Goal: Task Accomplishment & Management: Manage account settings

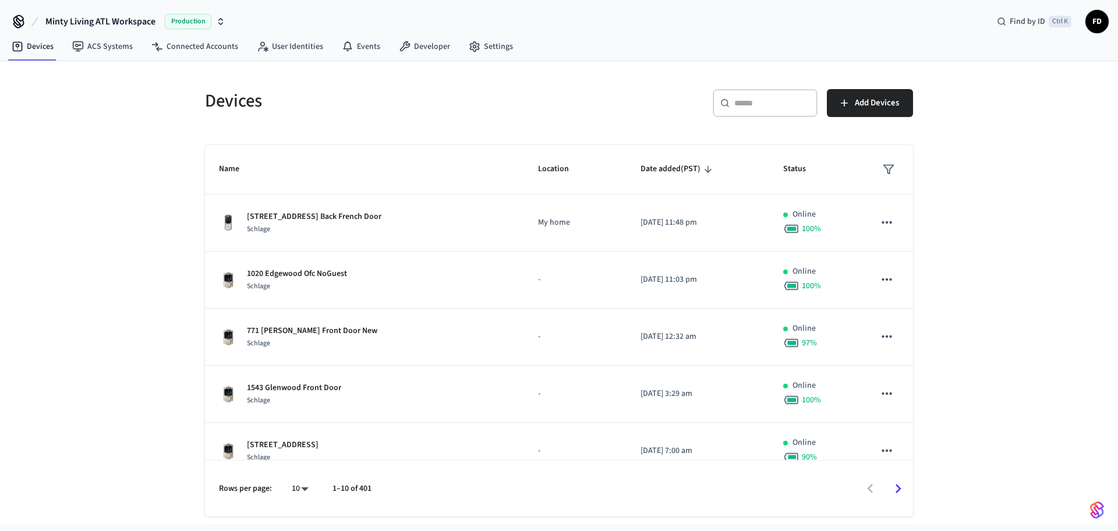
click at [755, 101] on input "text" at bounding box center [772, 103] width 76 height 12
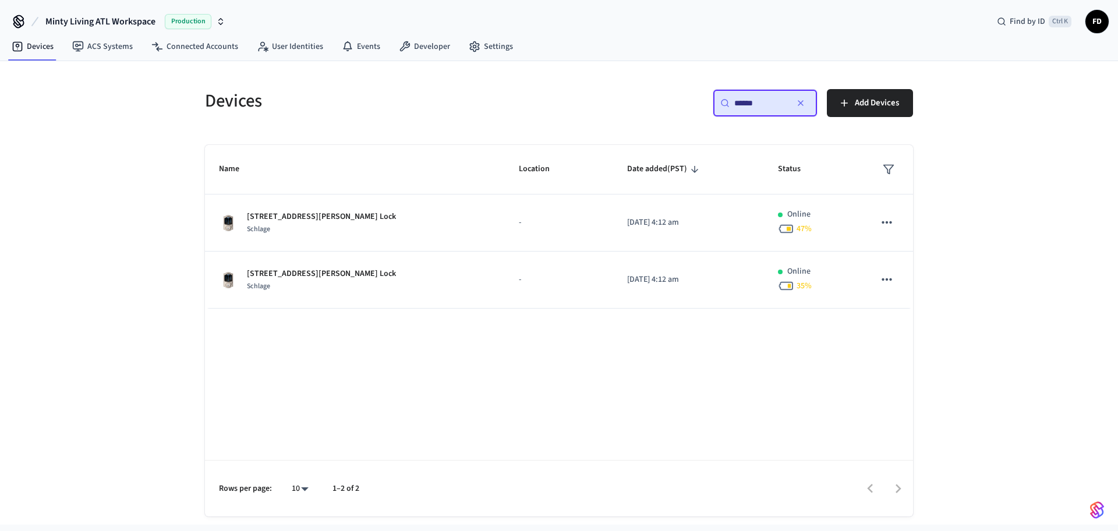
type input "******"
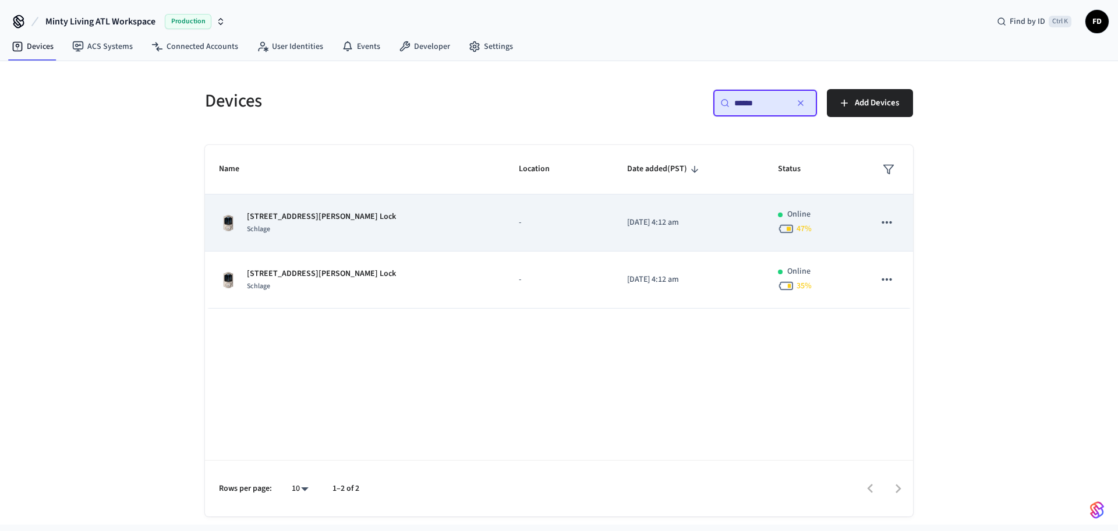
click at [525, 219] on p "-" at bounding box center [559, 223] width 80 height 12
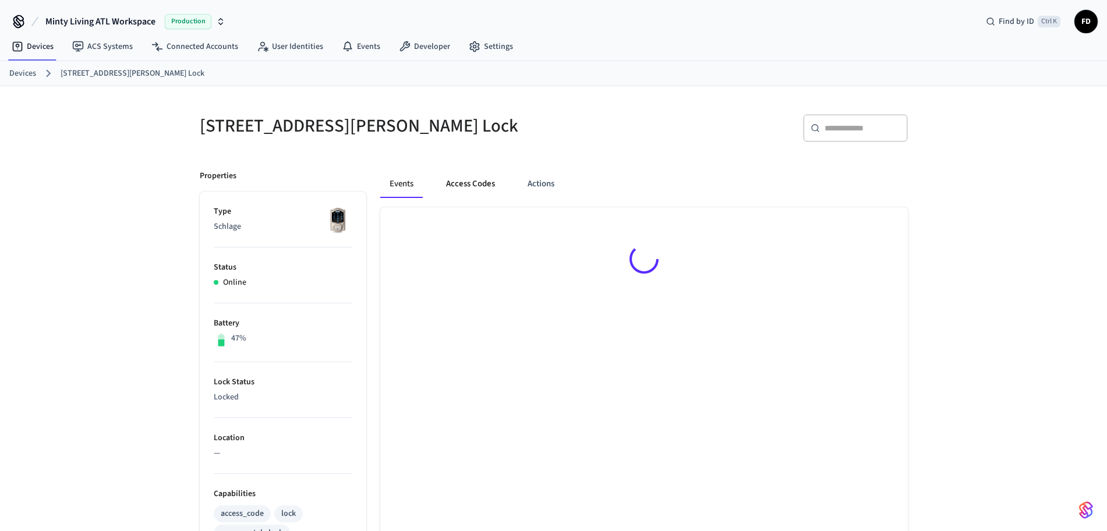
click at [484, 188] on button "Access Codes" at bounding box center [471, 184] width 68 height 28
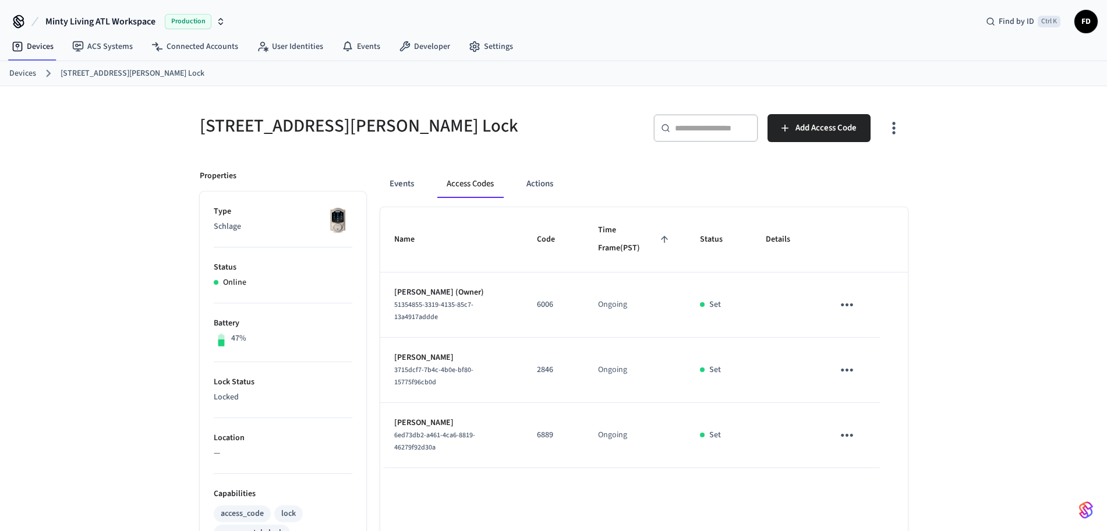
click at [575, 90] on div "955 [PERSON_NAME] Unit 6 Lock ​ ​ Add Access Code Properties Type Schlage Statu…" at bounding box center [554, 468] width 746 height 765
drag, startPoint x: 200, startPoint y: 125, endPoint x: 322, endPoint y: 127, distance: 121.7
click at [322, 127] on h5 "[STREET_ADDRESS][PERSON_NAME] Lock" at bounding box center [373, 126] width 347 height 24
copy h5 "[STREET_ADDRESS][PERSON_NAME]"
click at [24, 69] on link "Devices" at bounding box center [22, 74] width 27 height 12
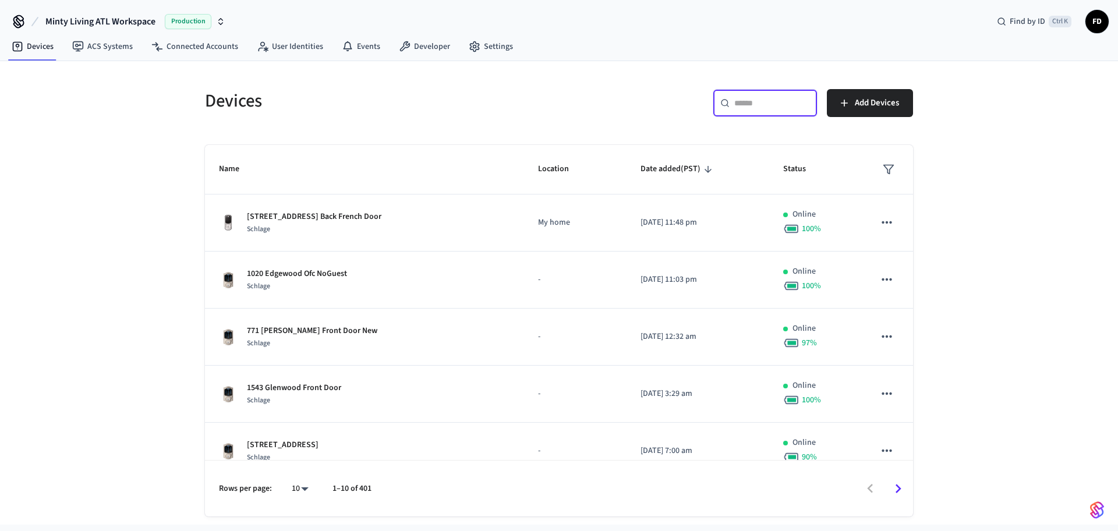
click at [800, 107] on input "text" at bounding box center [772, 103] width 76 height 12
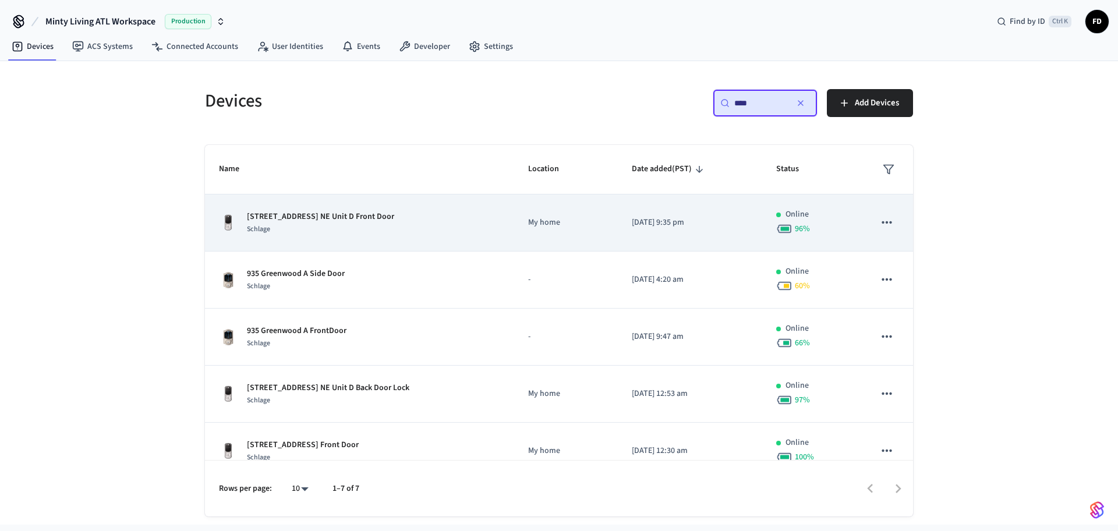
type input "***"
click at [514, 226] on td "My home" at bounding box center [566, 223] width 104 height 57
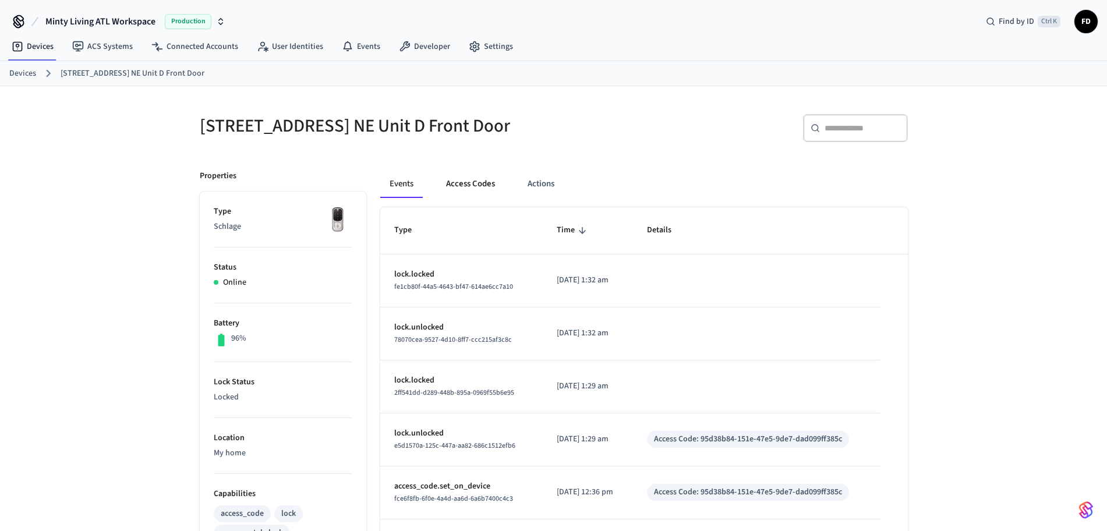
click at [469, 185] on button "Access Codes" at bounding box center [471, 184] width 68 height 28
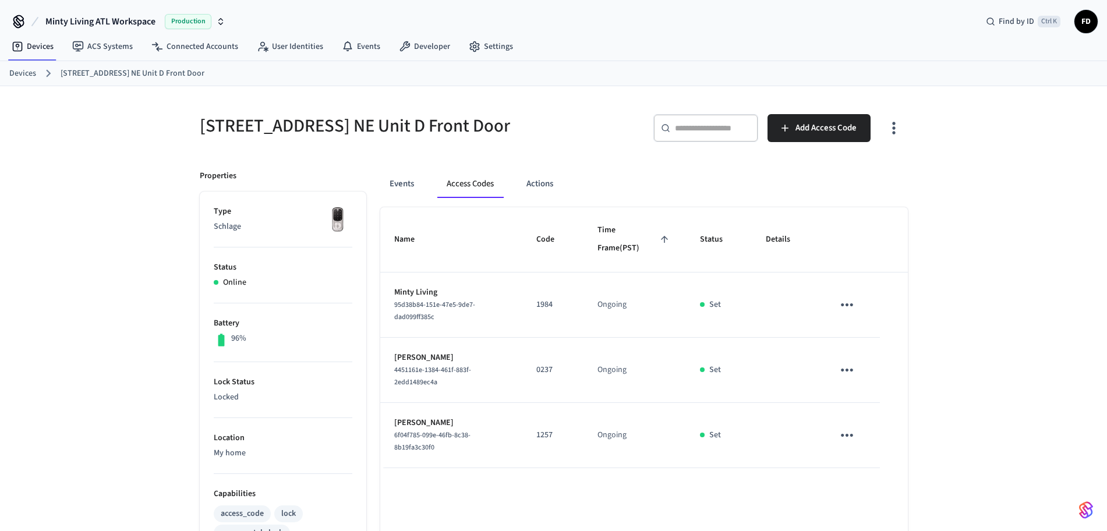
click at [655, 80] on ol "Devices [STREET_ADDRESS] NE Unit D Front Door" at bounding box center [558, 73] width 1098 height 15
click at [22, 71] on link "Devices" at bounding box center [22, 74] width 27 height 12
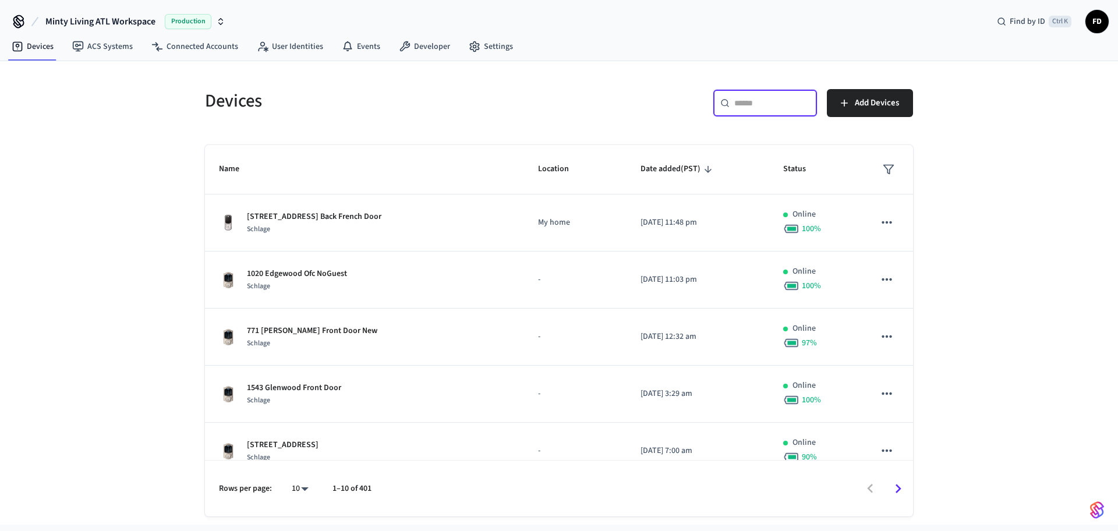
click at [789, 101] on input "text" at bounding box center [772, 103] width 76 height 12
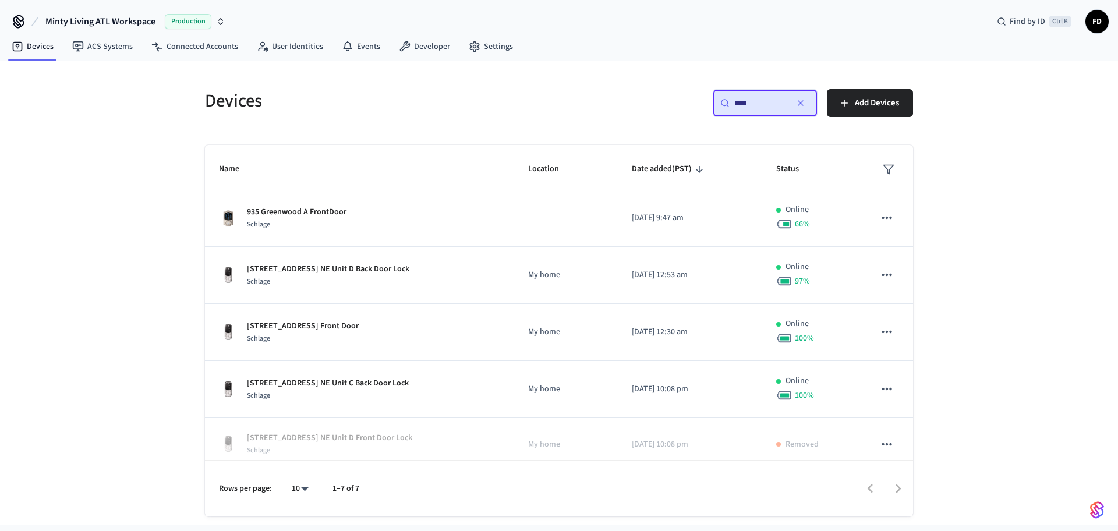
scroll to position [130, 0]
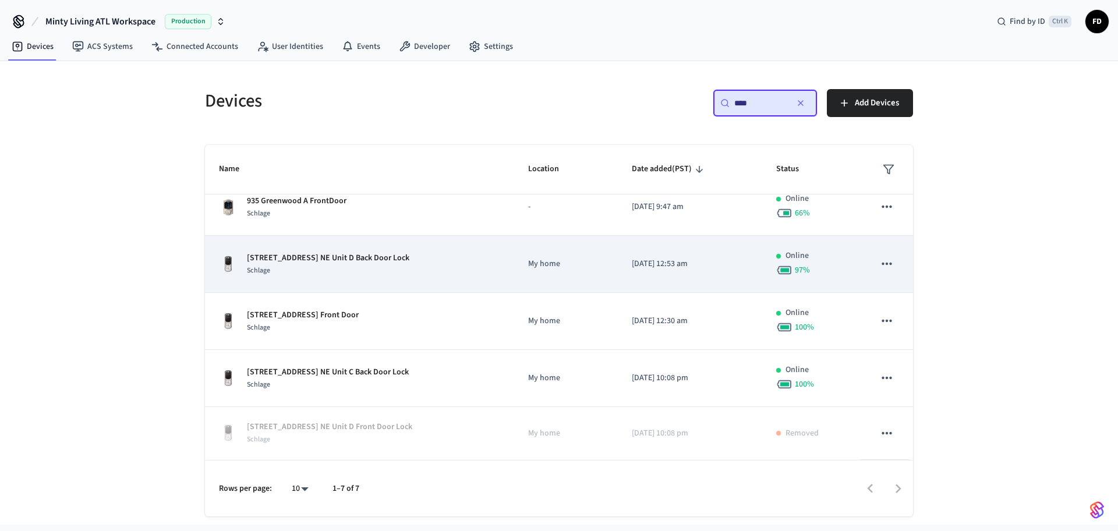
type input "***"
click at [482, 245] on td "[STREET_ADDRESS] NE Unit D Back Door Lock Schlage" at bounding box center [359, 264] width 309 height 57
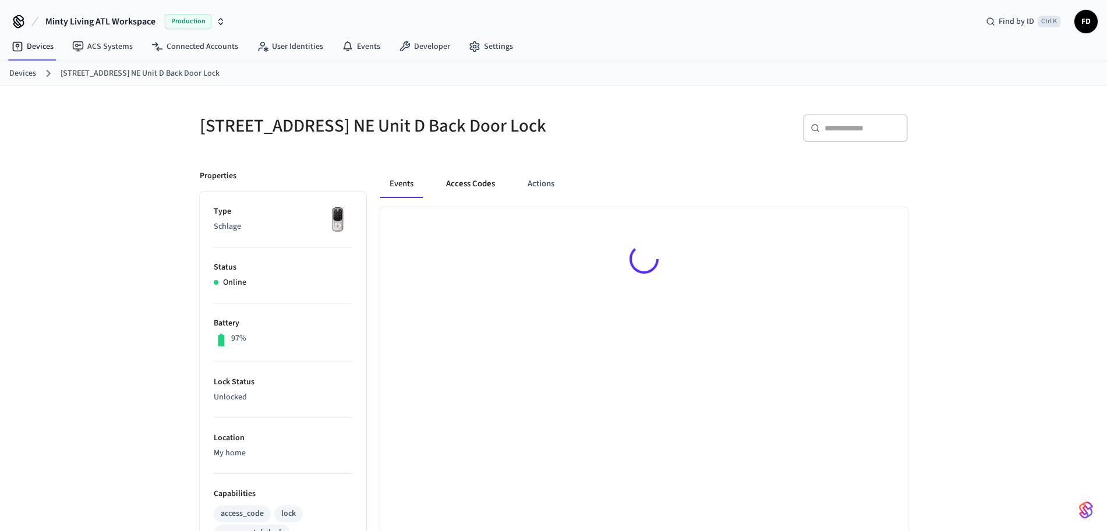
click at [462, 192] on button "Access Codes" at bounding box center [471, 184] width 68 height 28
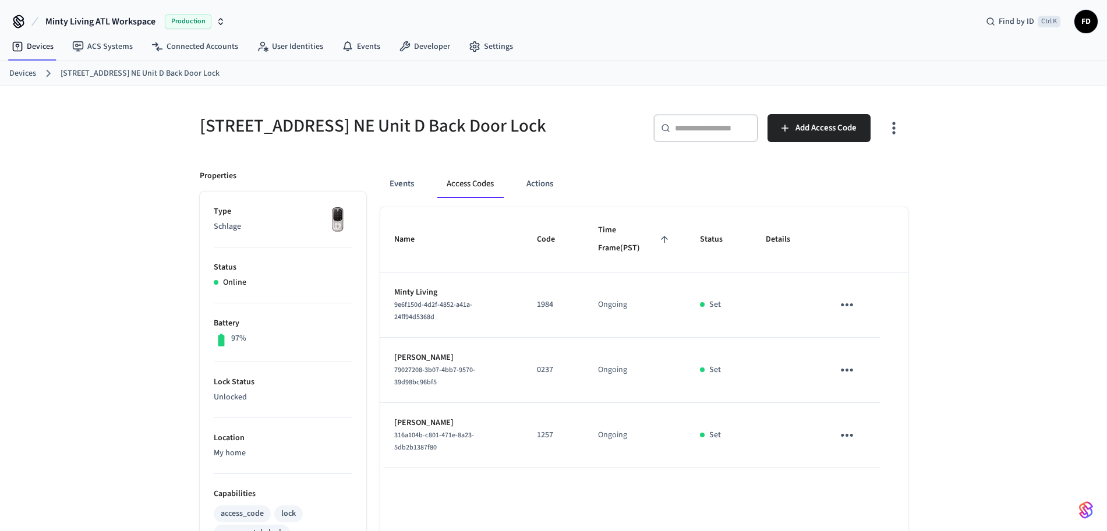
click at [33, 74] on link "Devices" at bounding box center [22, 74] width 27 height 12
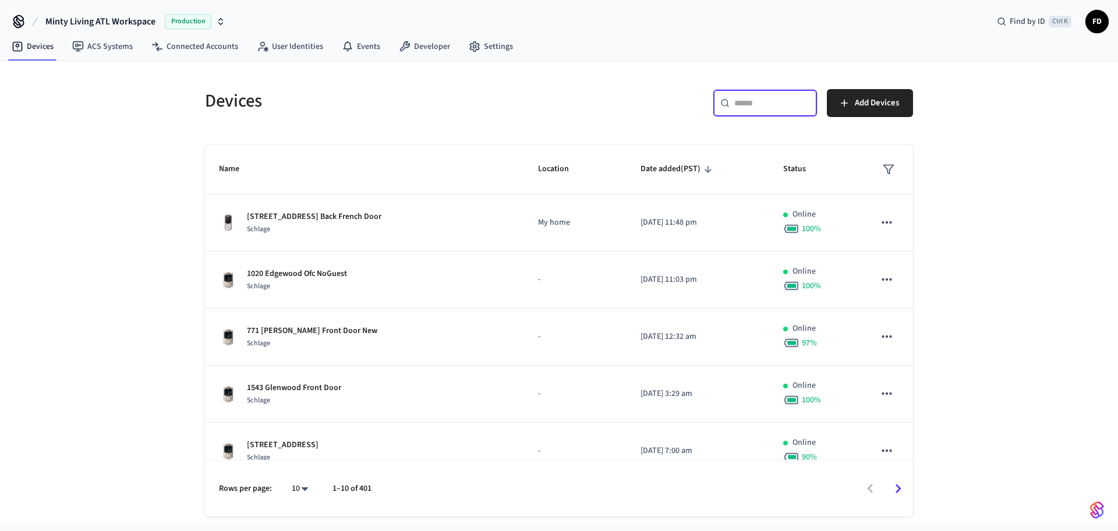
click at [738, 100] on input "text" at bounding box center [772, 103] width 76 height 12
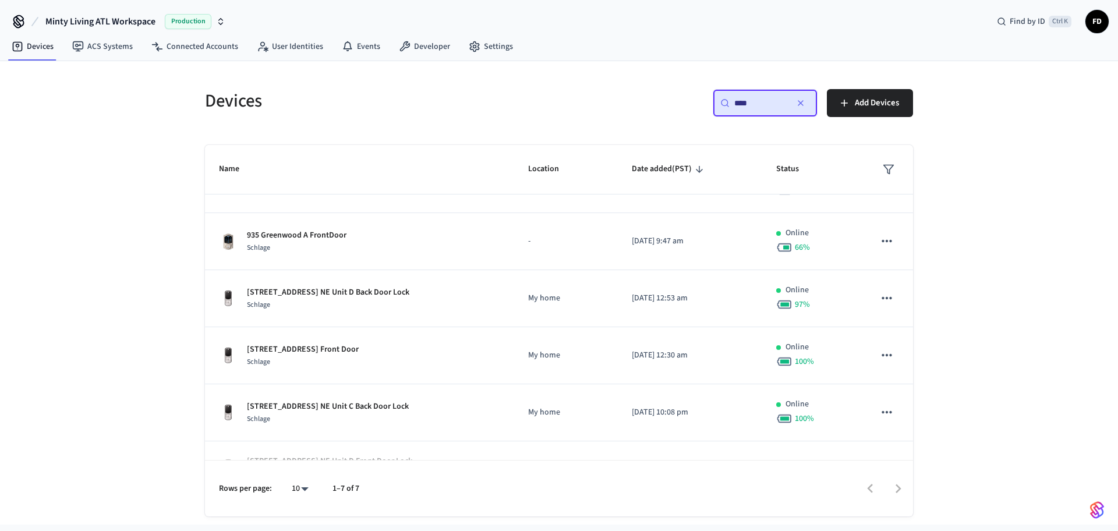
scroll to position [130, 0]
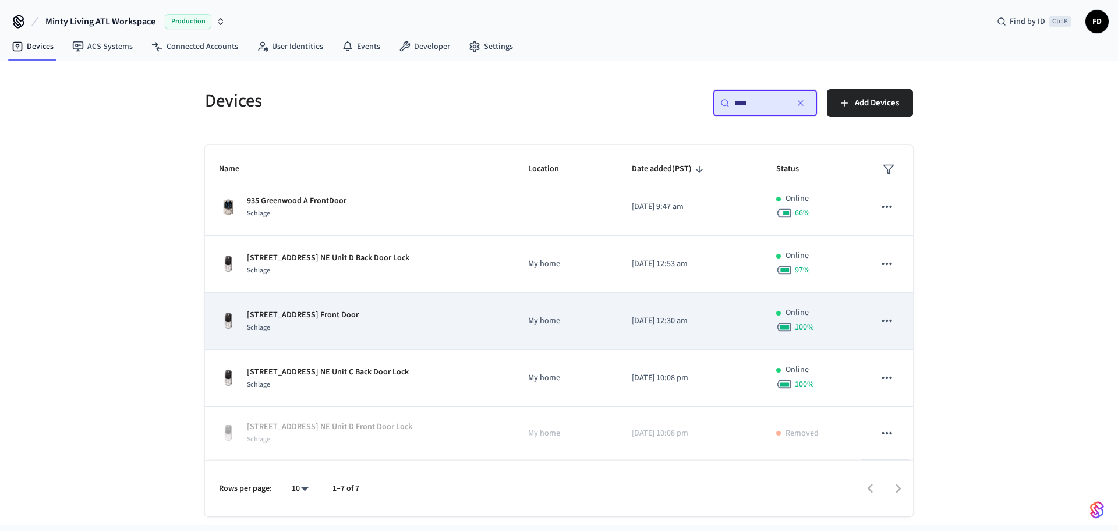
type input "***"
click at [472, 332] on div "[STREET_ADDRESS] Unit C Front Door Schlage" at bounding box center [359, 321] width 281 height 24
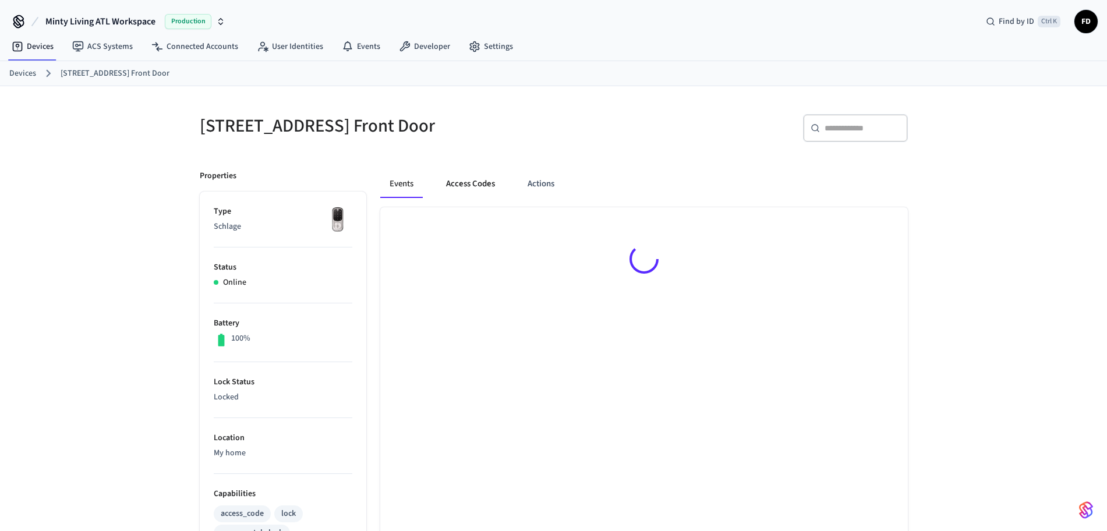
click at [473, 179] on button "Access Codes" at bounding box center [471, 184] width 68 height 28
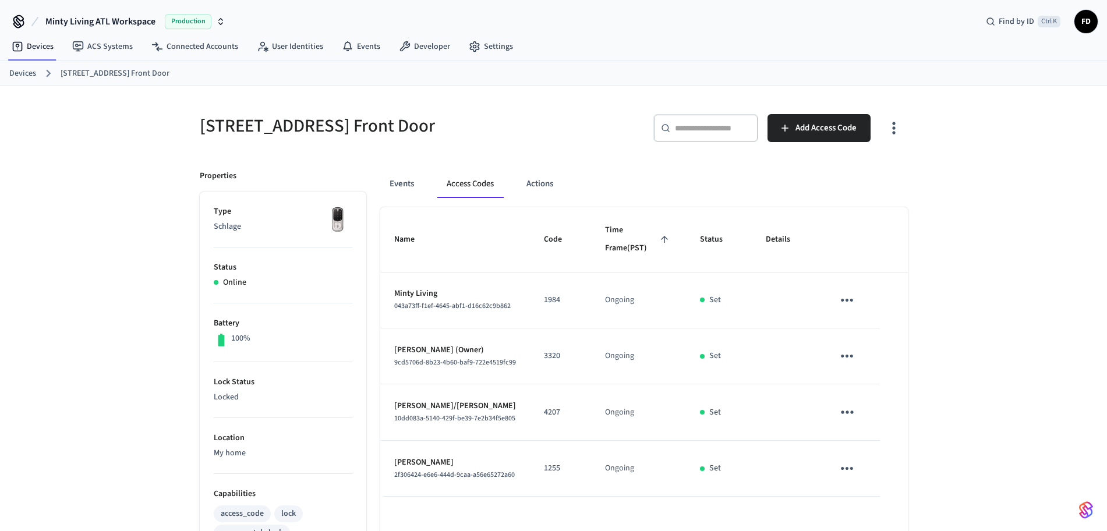
click at [934, 423] on div "[STREET_ADDRESS] Front Door ​ ​ Add Access Code Properties Type Schlage Status …" at bounding box center [553, 459] width 1107 height 746
click at [380, 153] on div "[STREET_ADDRESS] Front Door ​ ​ Add Access Code Properties Type Schlage Status …" at bounding box center [553, 466] width 727 height 732
click at [29, 80] on ol "Devices [STREET_ADDRESS][GEOGRAPHIC_DATA] C Front Door" at bounding box center [558, 73] width 1098 height 15
click at [27, 72] on link "Devices" at bounding box center [22, 74] width 27 height 12
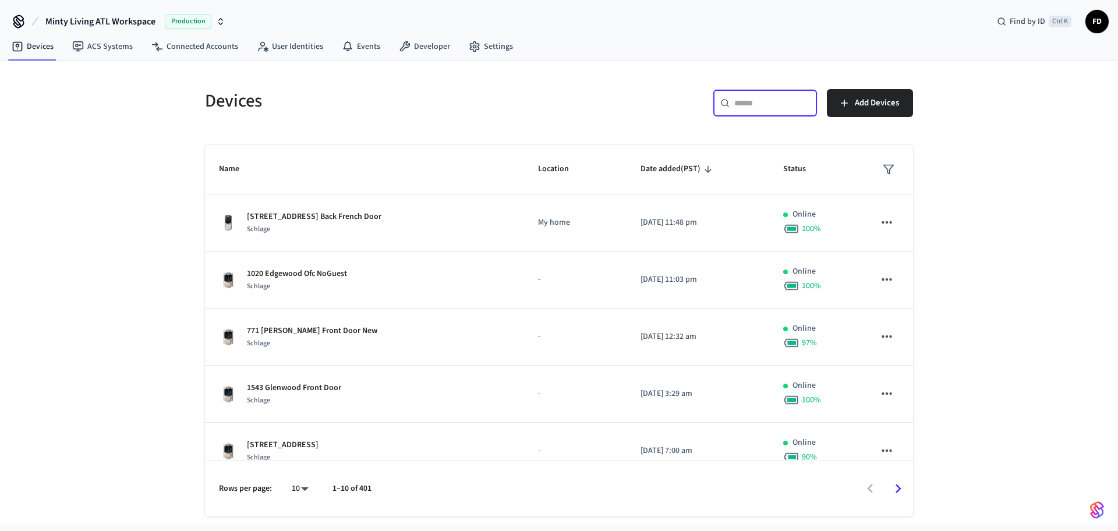
click at [758, 97] on input "text" at bounding box center [772, 103] width 76 height 12
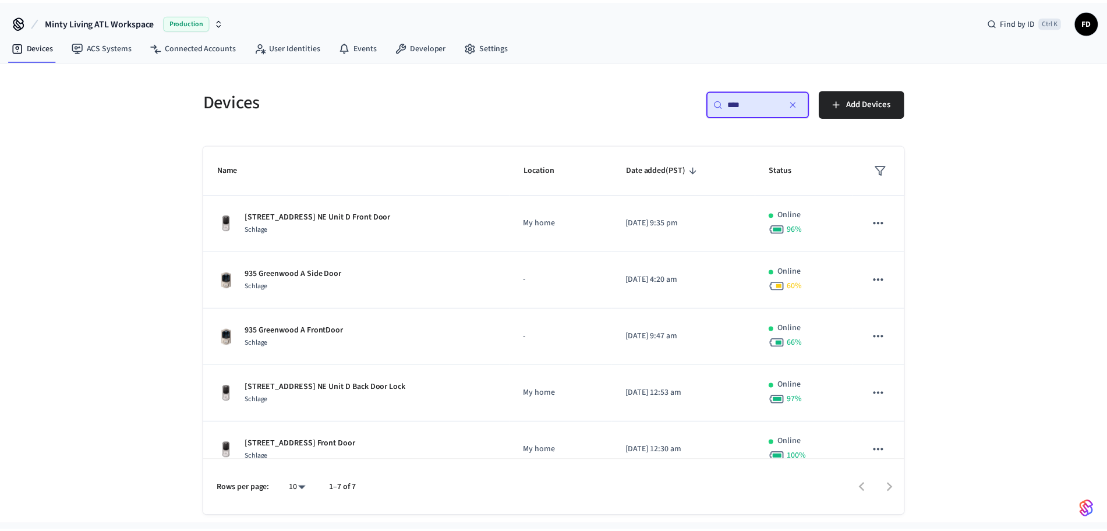
scroll to position [130, 0]
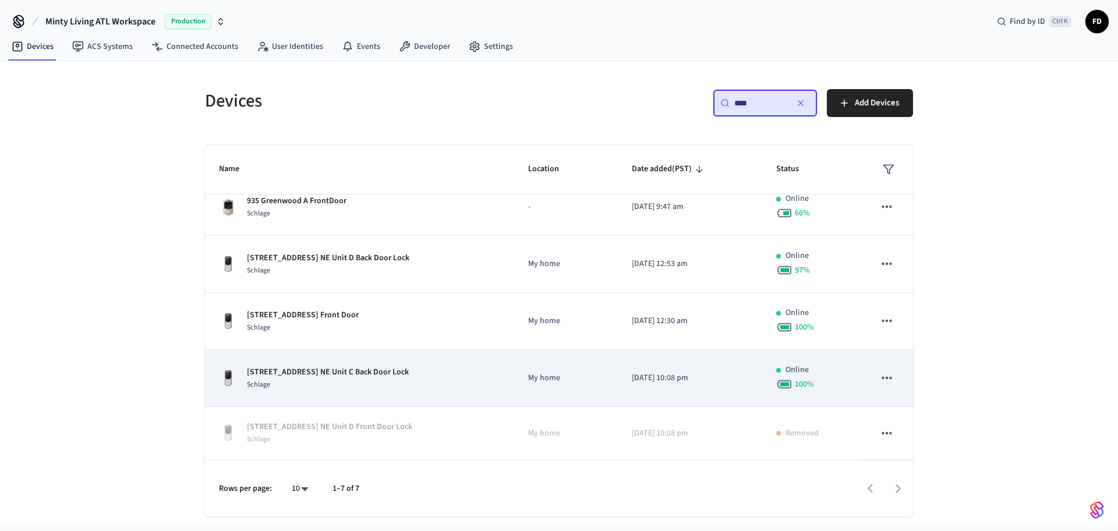
type input "***"
click at [514, 365] on td "My home" at bounding box center [566, 378] width 104 height 57
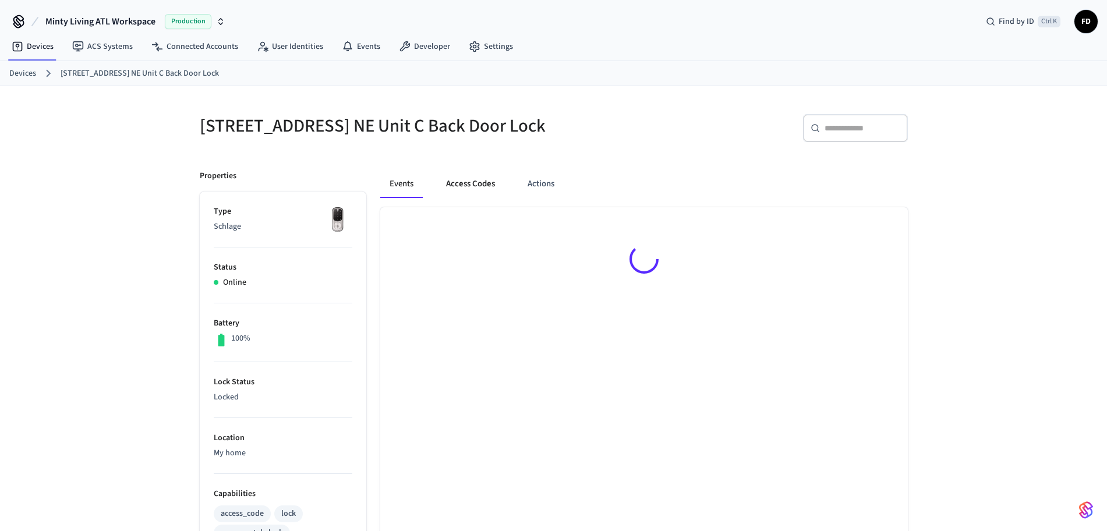
click at [466, 198] on button "Access Codes" at bounding box center [471, 184] width 68 height 28
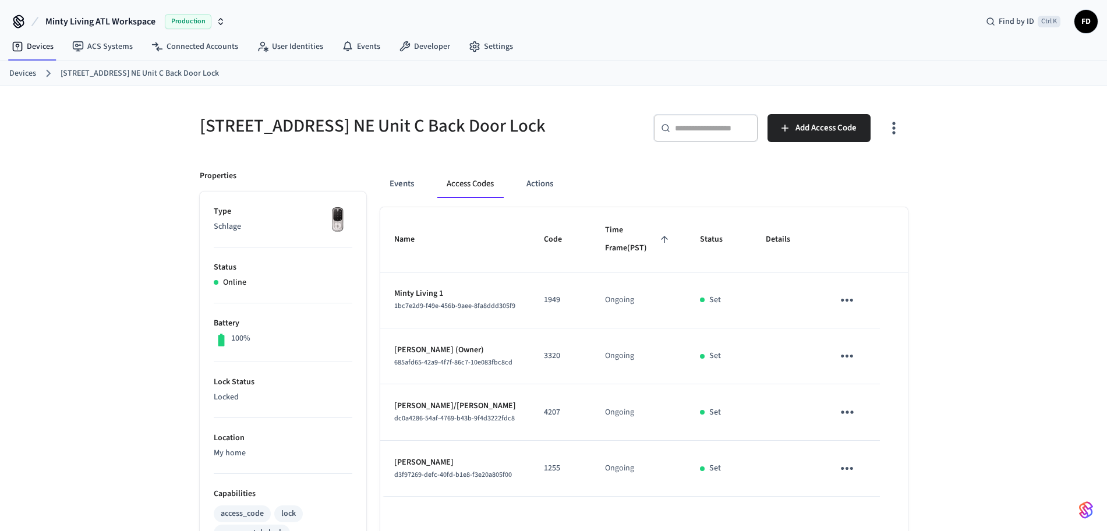
click at [27, 70] on link "Devices" at bounding box center [22, 74] width 27 height 12
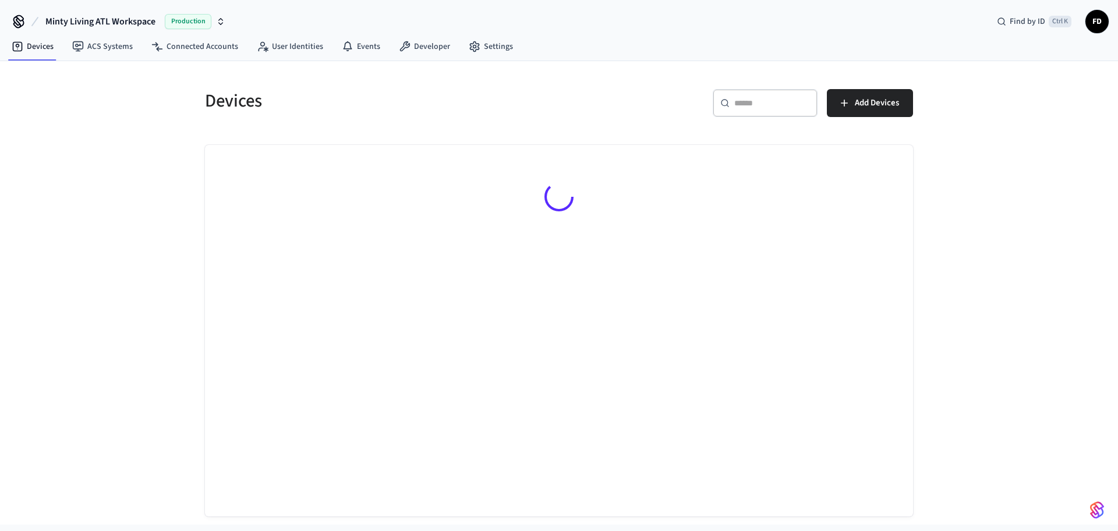
click at [800, 110] on div "​ ​" at bounding box center [765, 103] width 105 height 28
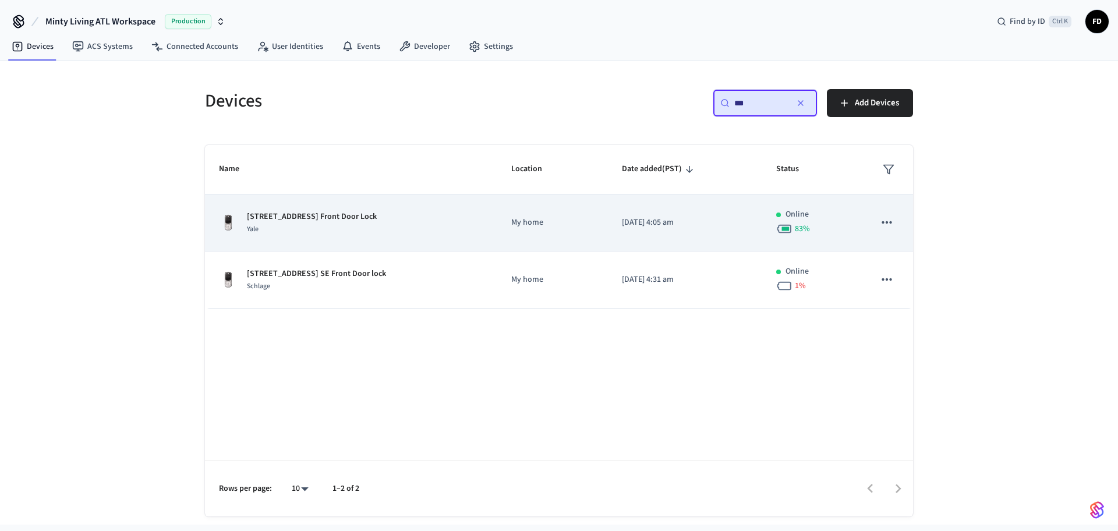
type input "***"
click at [464, 234] on div "[STREET_ADDRESS] Front Door Lock Yale" at bounding box center [351, 223] width 264 height 24
click at [413, 214] on div "[STREET_ADDRESS] Front Door Lock Yale" at bounding box center [351, 223] width 264 height 24
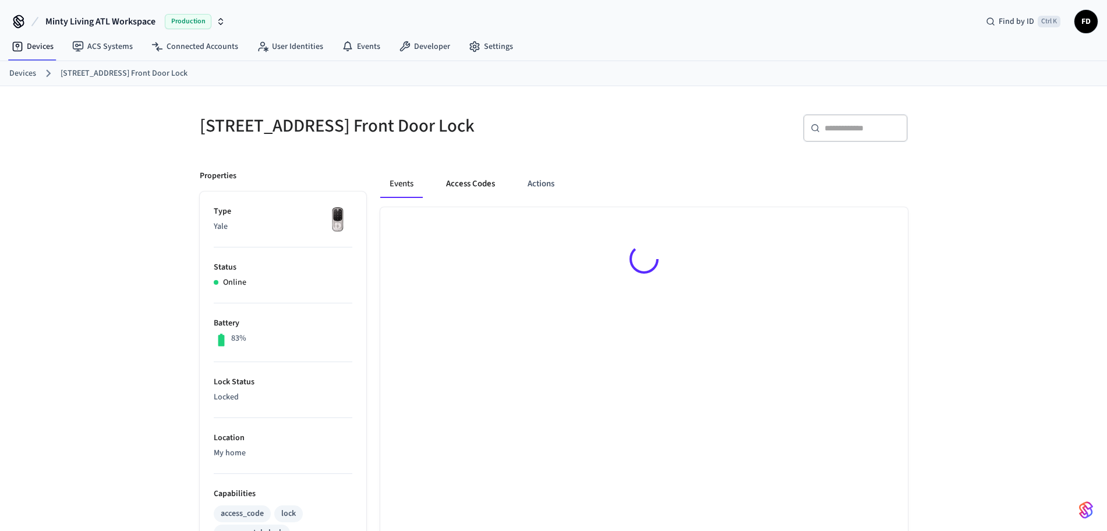
click at [460, 183] on button "Access Codes" at bounding box center [471, 184] width 68 height 28
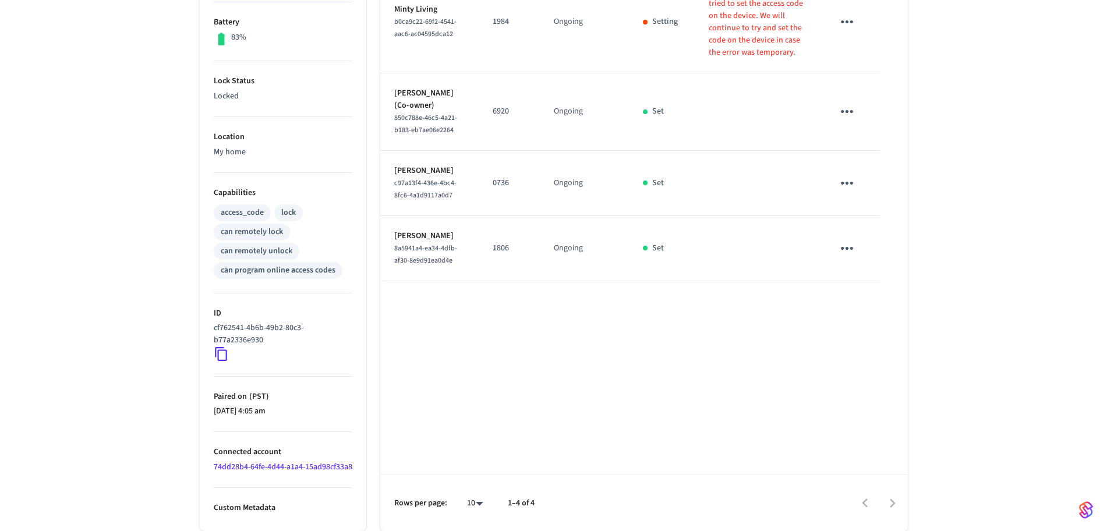
scroll to position [311, 0]
click at [1063, 310] on div "[STREET_ADDRESS] Front Door Lock ​ ​ Add Access Code Properties Type Yale Statu…" at bounding box center [553, 158] width 1107 height 746
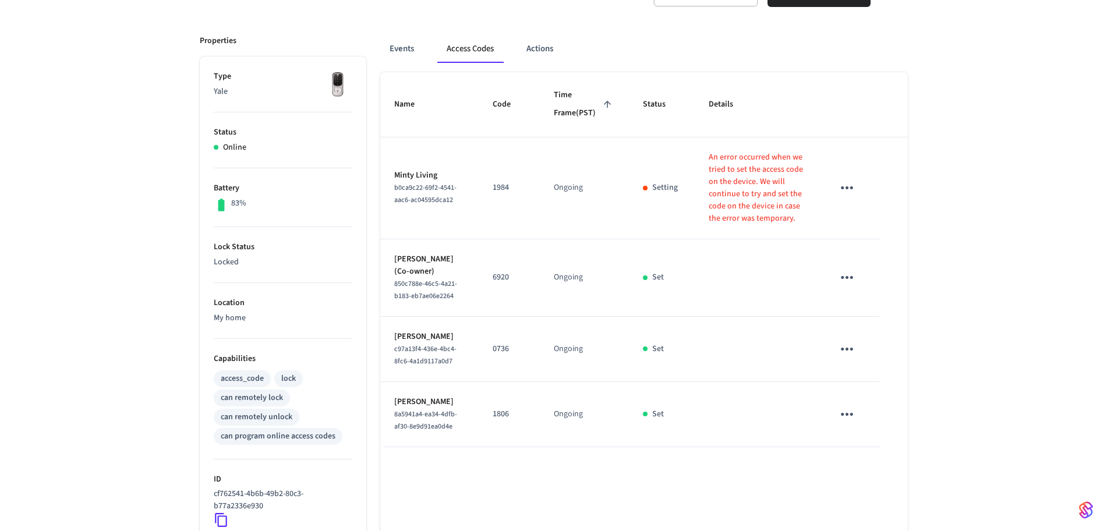
scroll to position [0, 0]
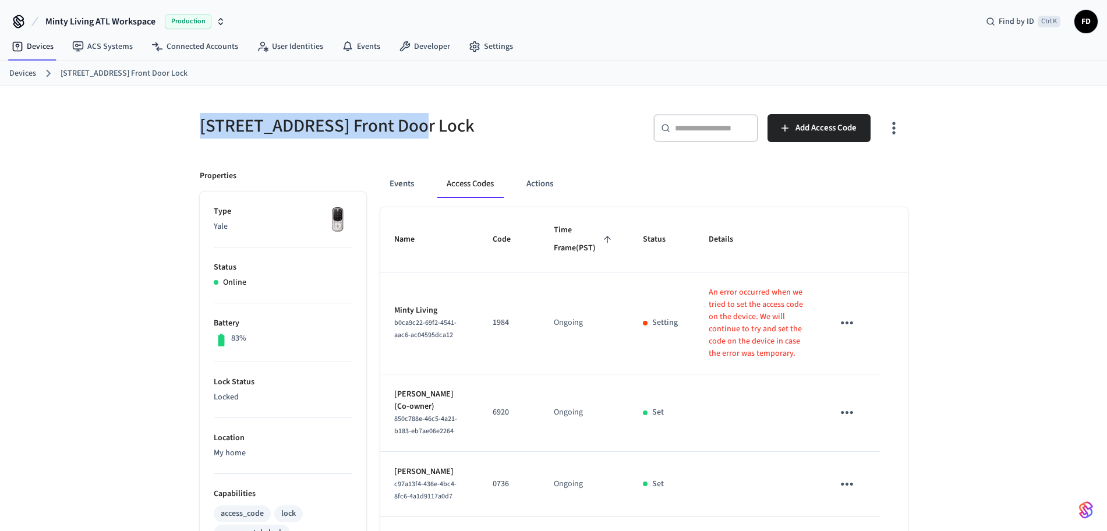
drag, startPoint x: 196, startPoint y: 124, endPoint x: 408, endPoint y: 118, distance: 211.5
click at [408, 118] on div "[STREET_ADDRESS] Front Door Lock" at bounding box center [366, 125] width 361 height 51
copy h5 "[STREET_ADDRESS]"
click at [41, 77] on icon at bounding box center [48, 73] width 15 height 15
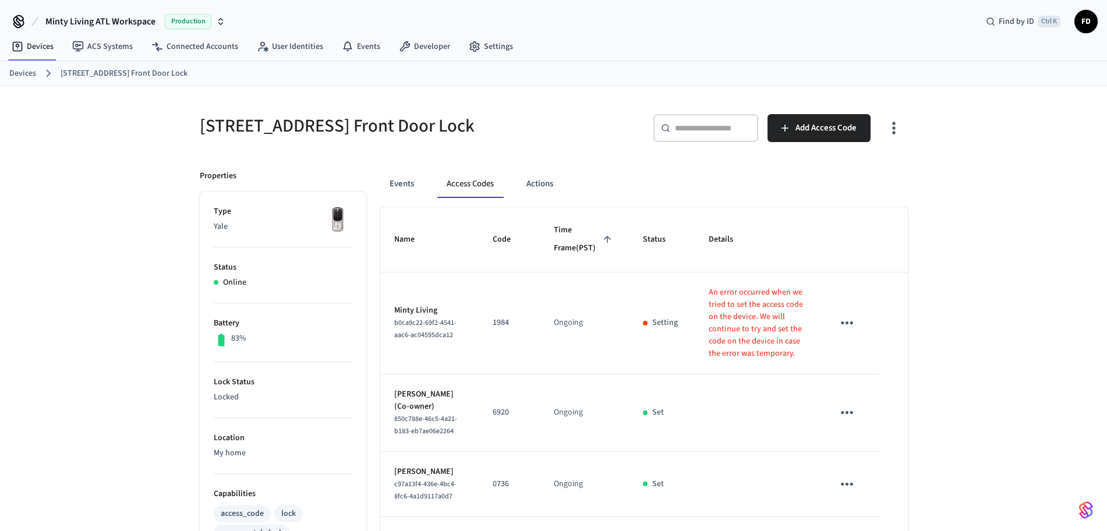
click at [20, 73] on link "Devices" at bounding box center [22, 74] width 27 height 12
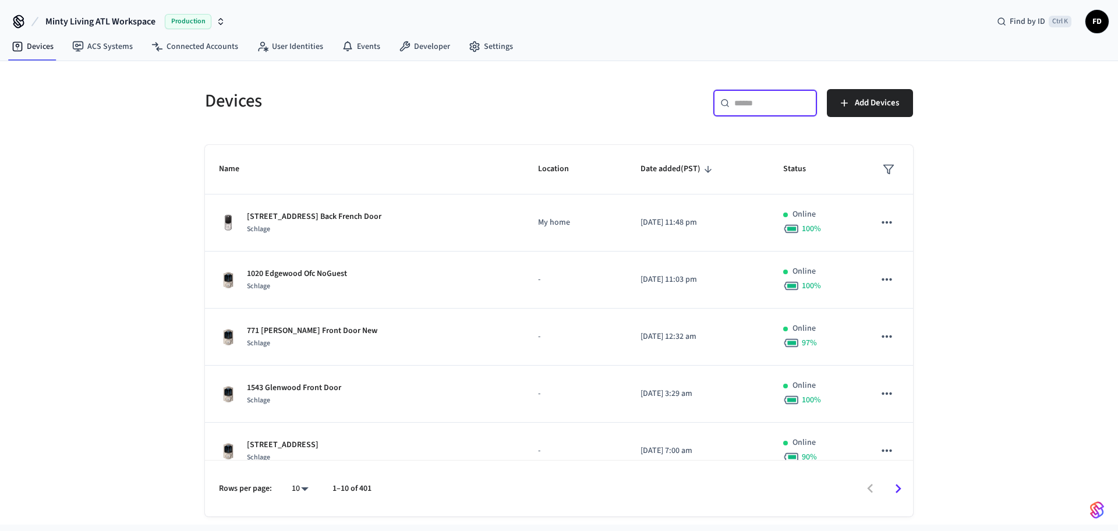
click at [758, 104] on input "text" at bounding box center [772, 103] width 76 height 12
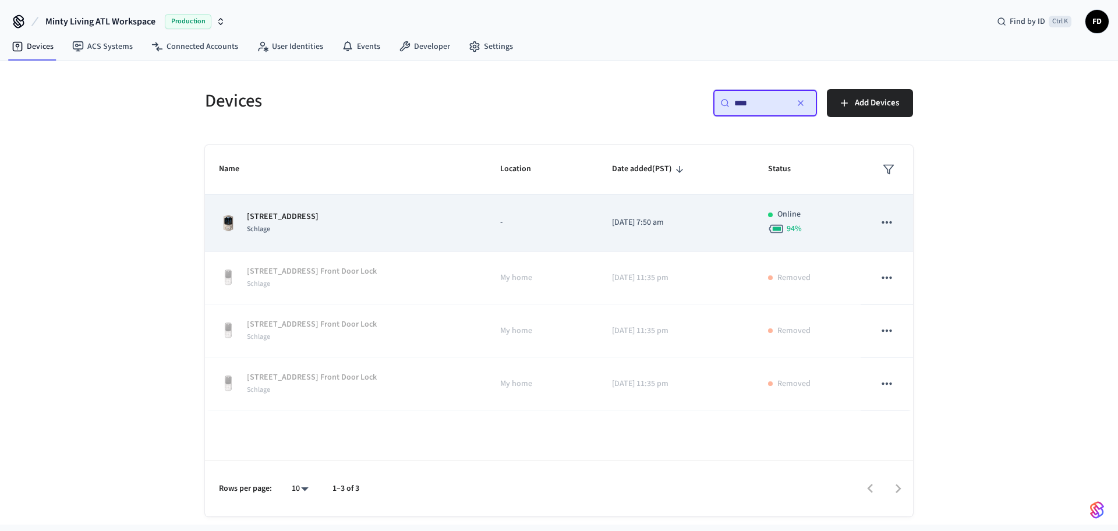
type input "***"
click at [423, 213] on div "[STREET_ADDRESS]" at bounding box center [345, 223] width 253 height 24
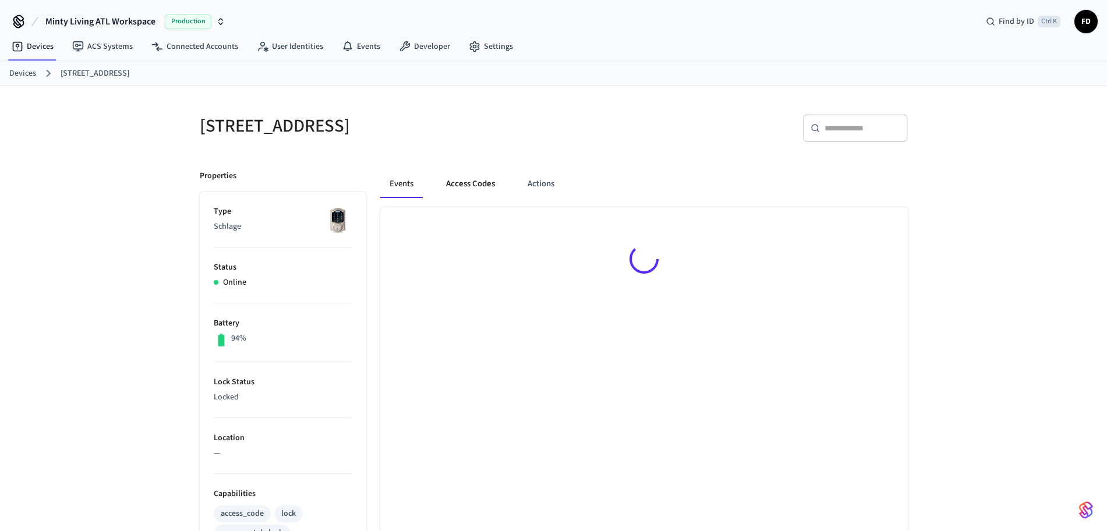
click at [471, 183] on button "Access Codes" at bounding box center [471, 184] width 68 height 28
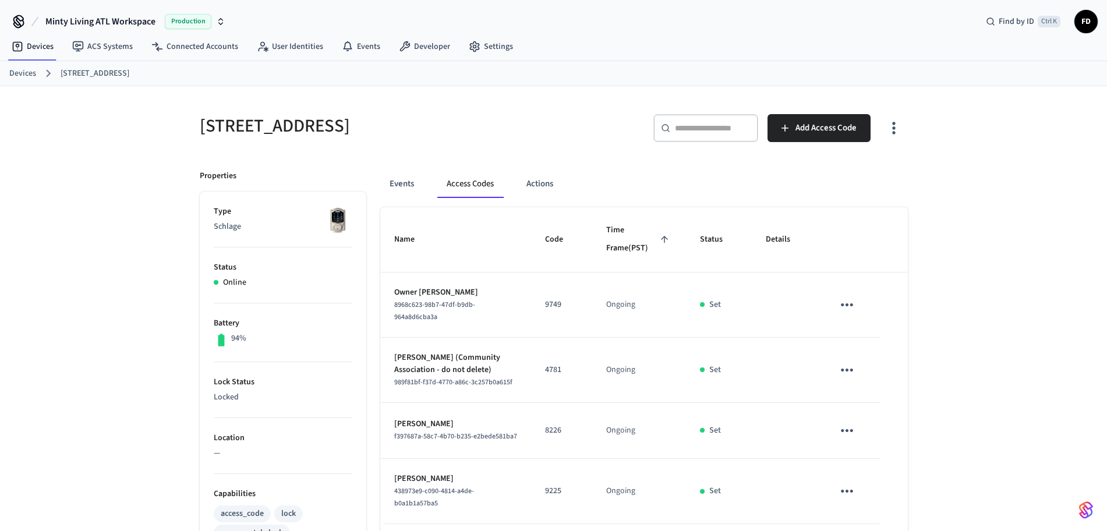
click at [26, 73] on link "Devices" at bounding box center [22, 74] width 27 height 12
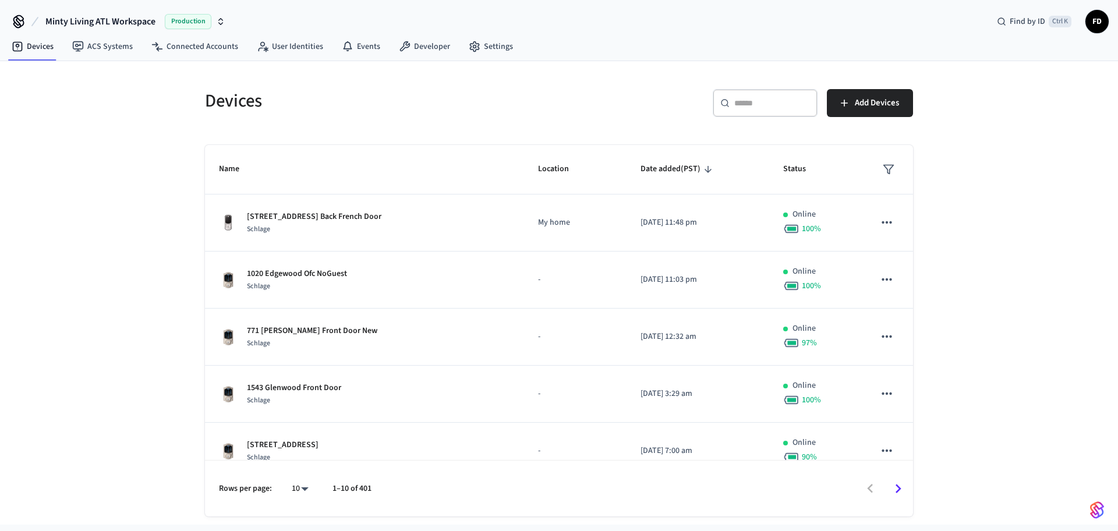
click at [751, 115] on div "​ ​" at bounding box center [765, 103] width 105 height 28
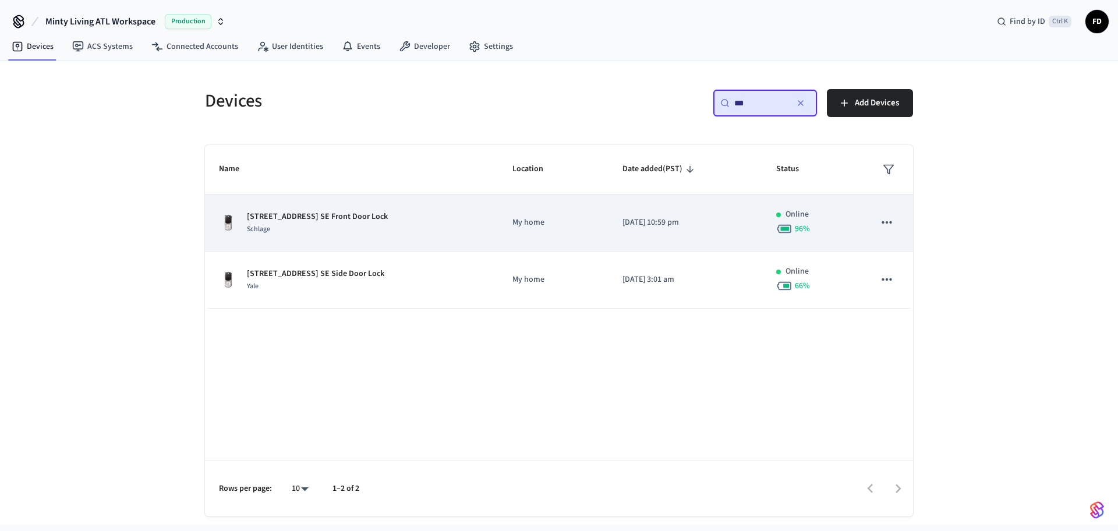
type input "***"
click at [525, 230] on td "My home" at bounding box center [554, 223] width 110 height 57
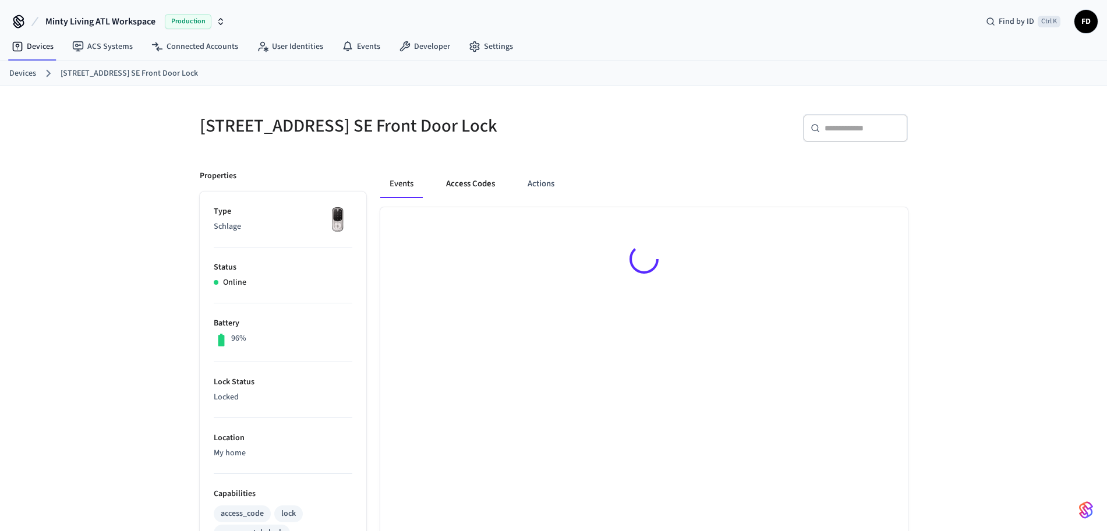
click at [464, 193] on button "Access Codes" at bounding box center [471, 184] width 68 height 28
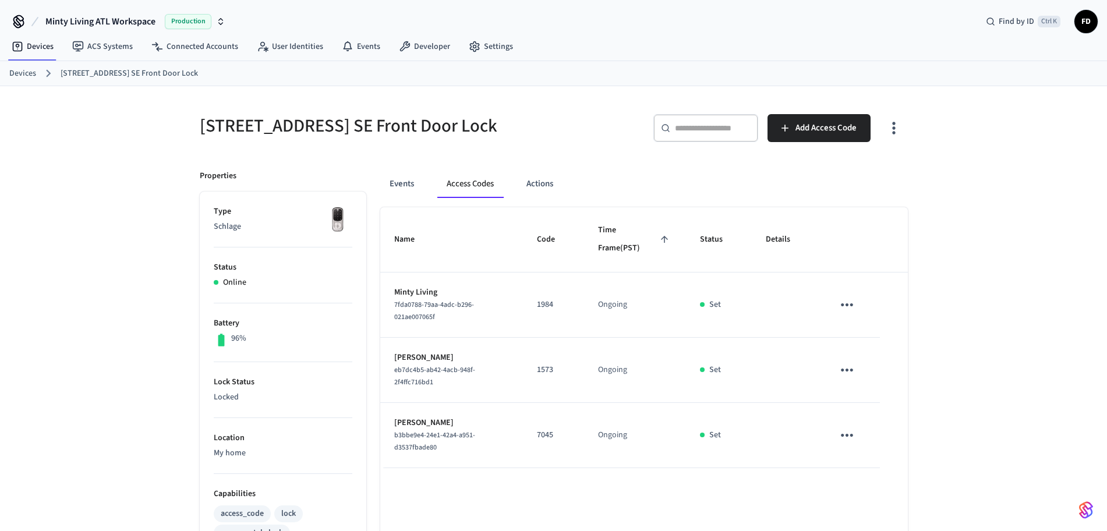
click at [30, 78] on link "Devices" at bounding box center [22, 74] width 27 height 12
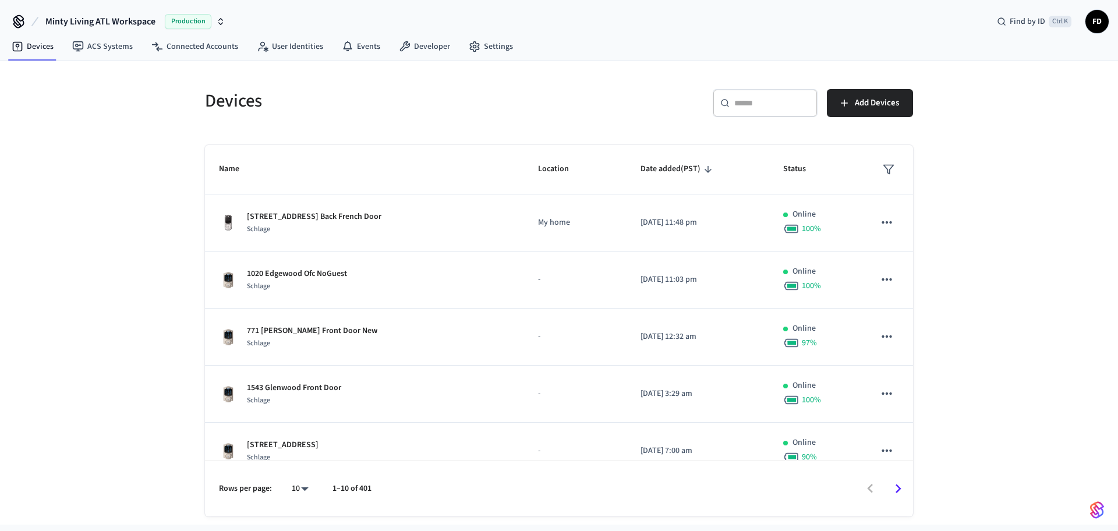
click at [762, 111] on div "​ ​" at bounding box center [765, 103] width 105 height 28
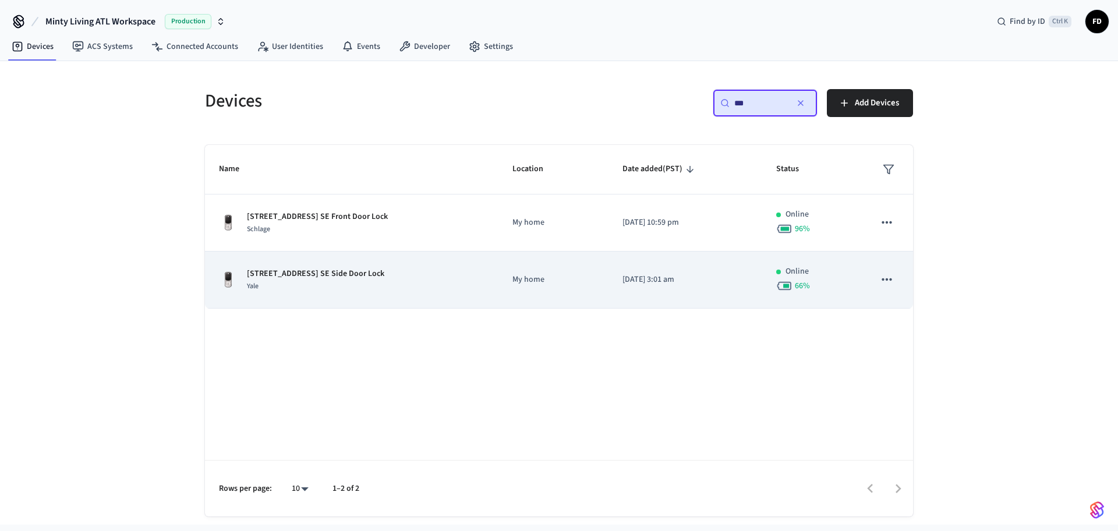
type input "***"
click at [500, 264] on td "My home" at bounding box center [554, 280] width 110 height 57
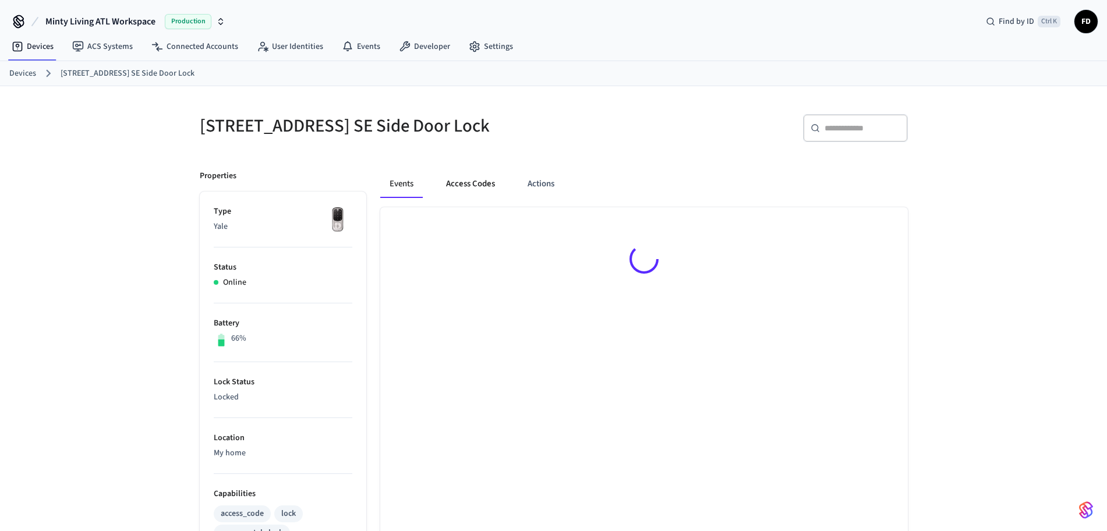
click at [478, 182] on button "Access Codes" at bounding box center [471, 184] width 68 height 28
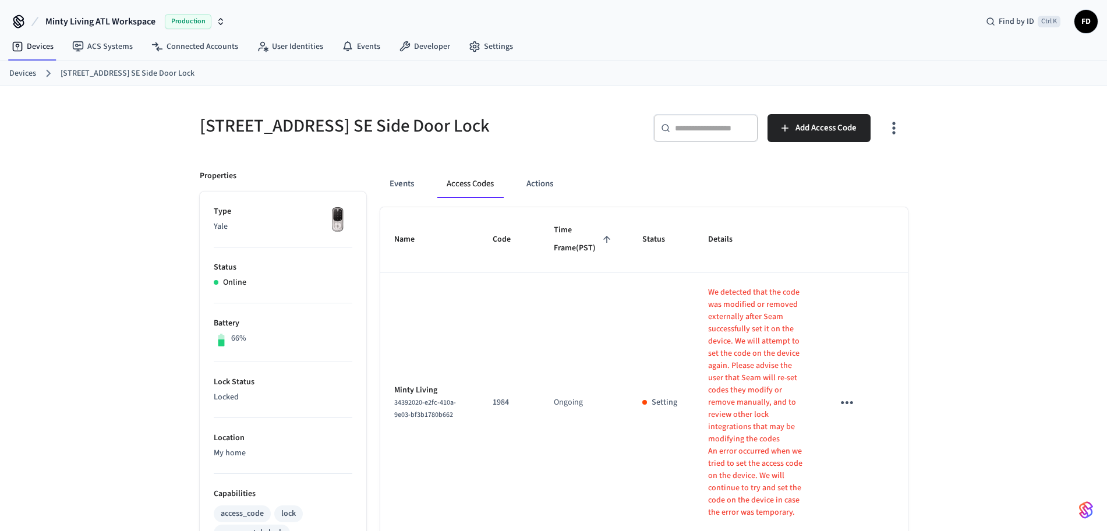
scroll to position [301, 0]
